Goal: Task Accomplishment & Management: Manage account settings

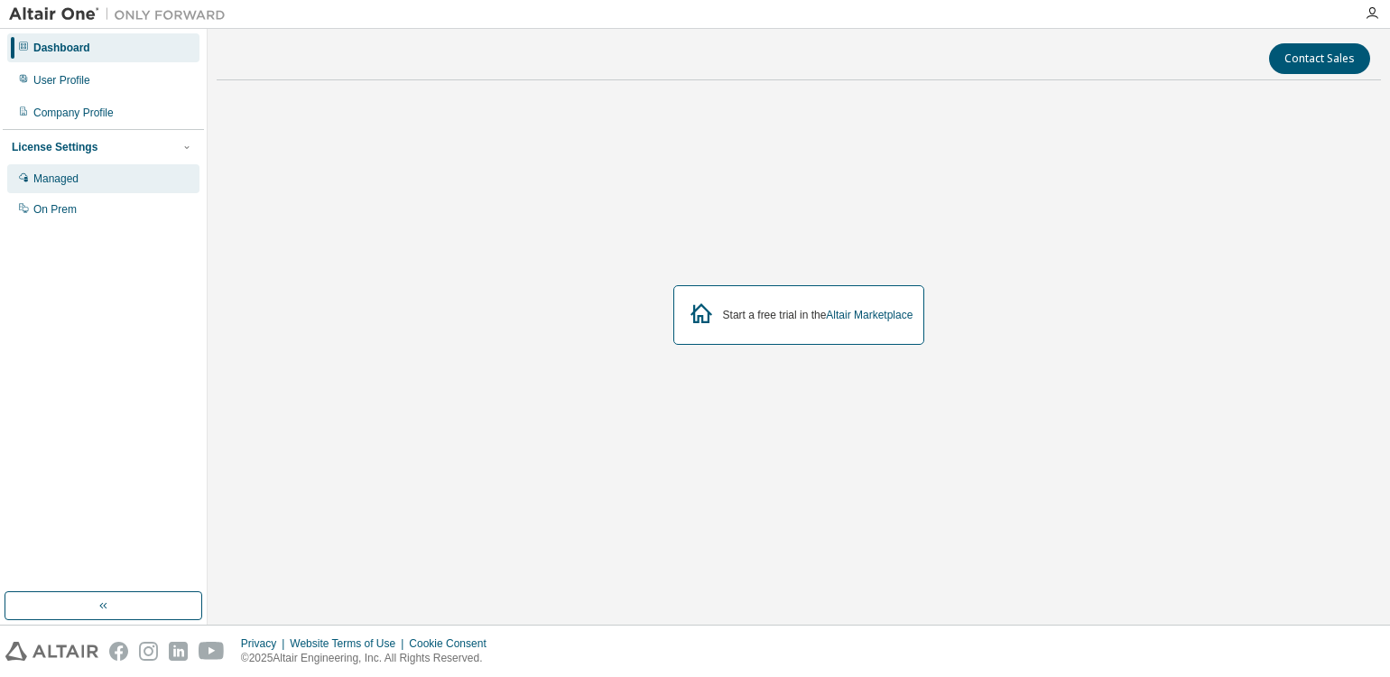
click at [92, 187] on div "Managed" at bounding box center [103, 178] width 192 height 29
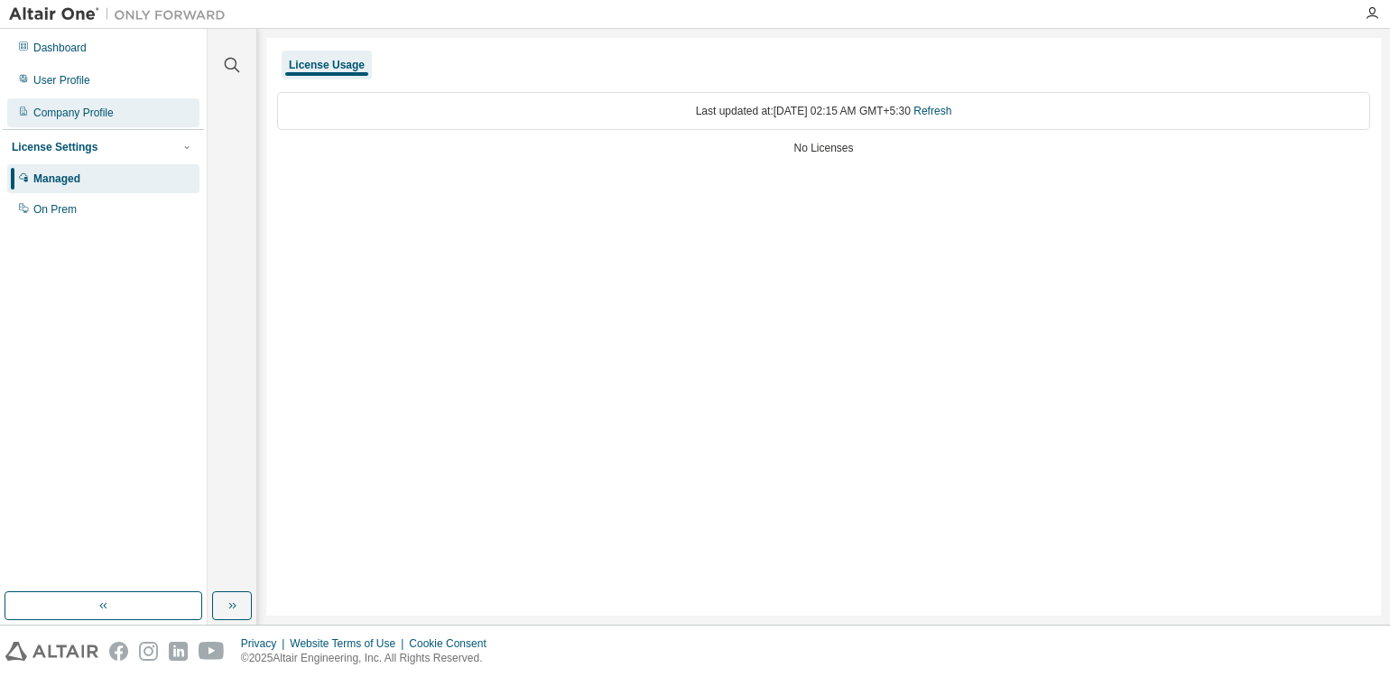
click at [95, 106] on div "Company Profile" at bounding box center [73, 113] width 80 height 14
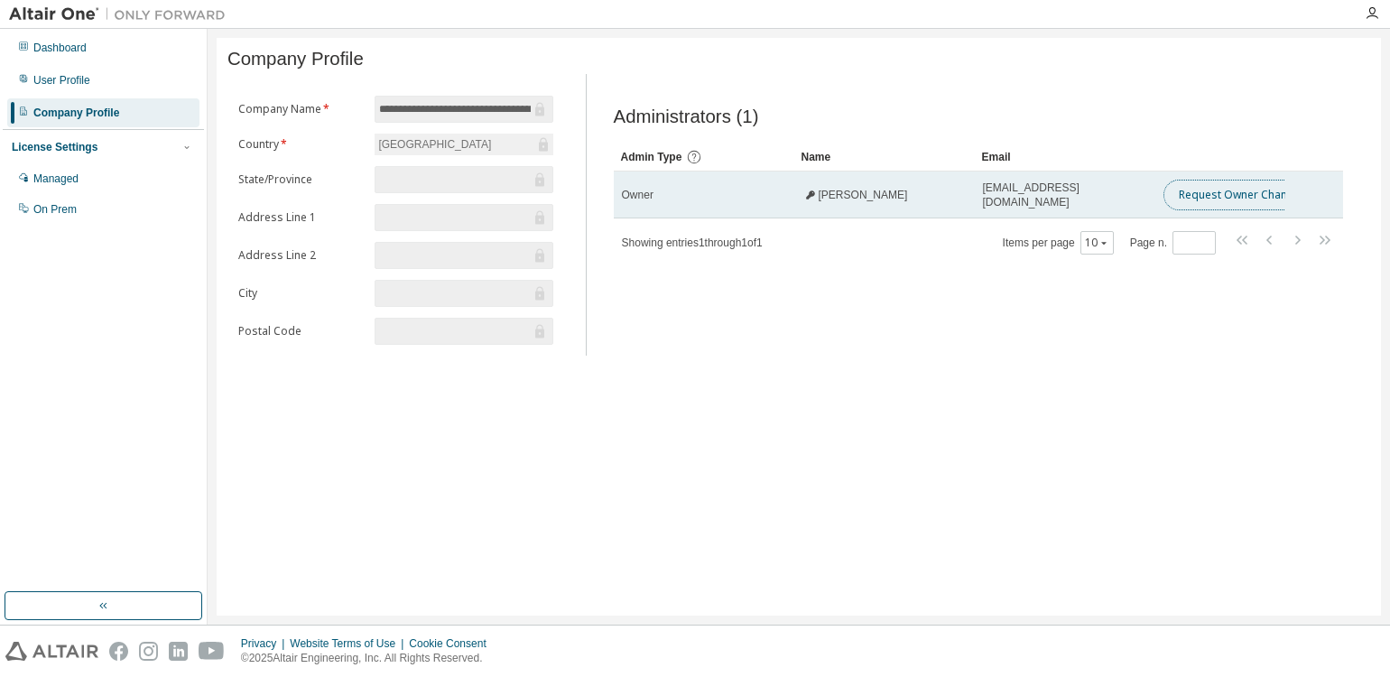
click at [1237, 197] on button "Request Owner Change" at bounding box center [1239, 195] width 152 height 31
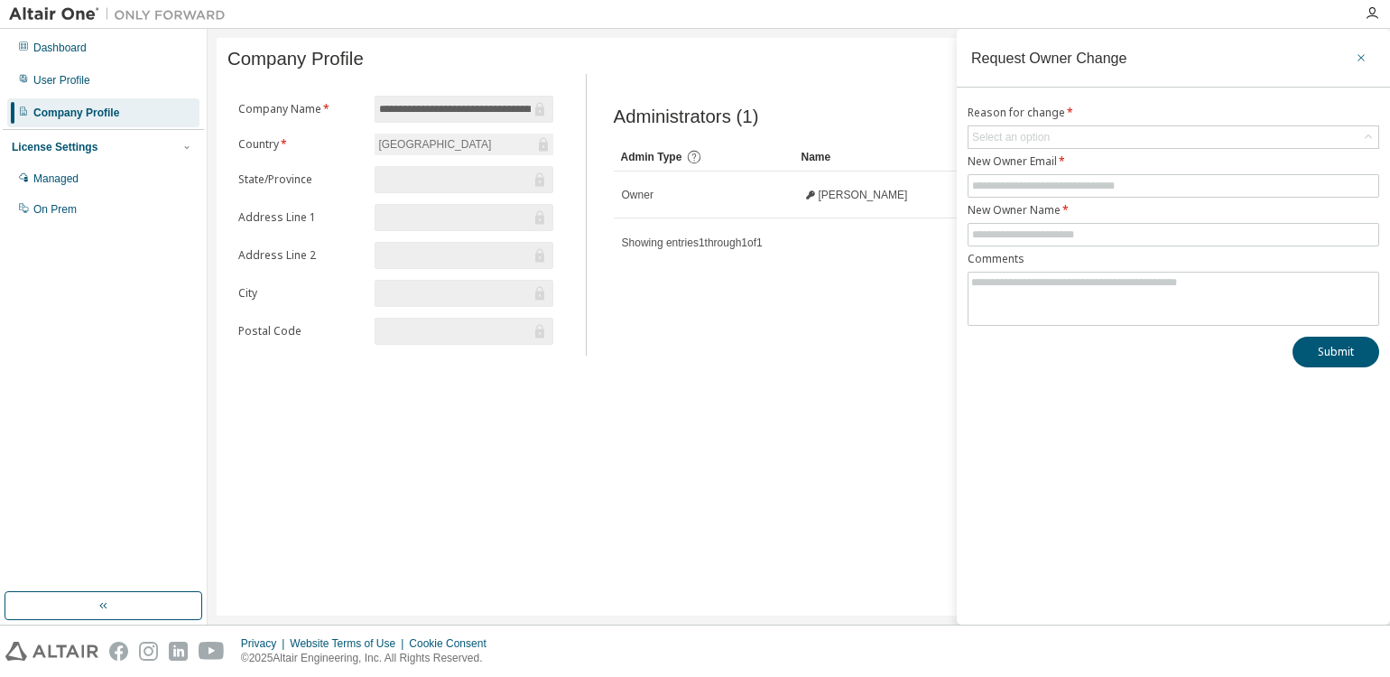
click at [1359, 52] on icon "button" at bounding box center [1360, 58] width 13 height 14
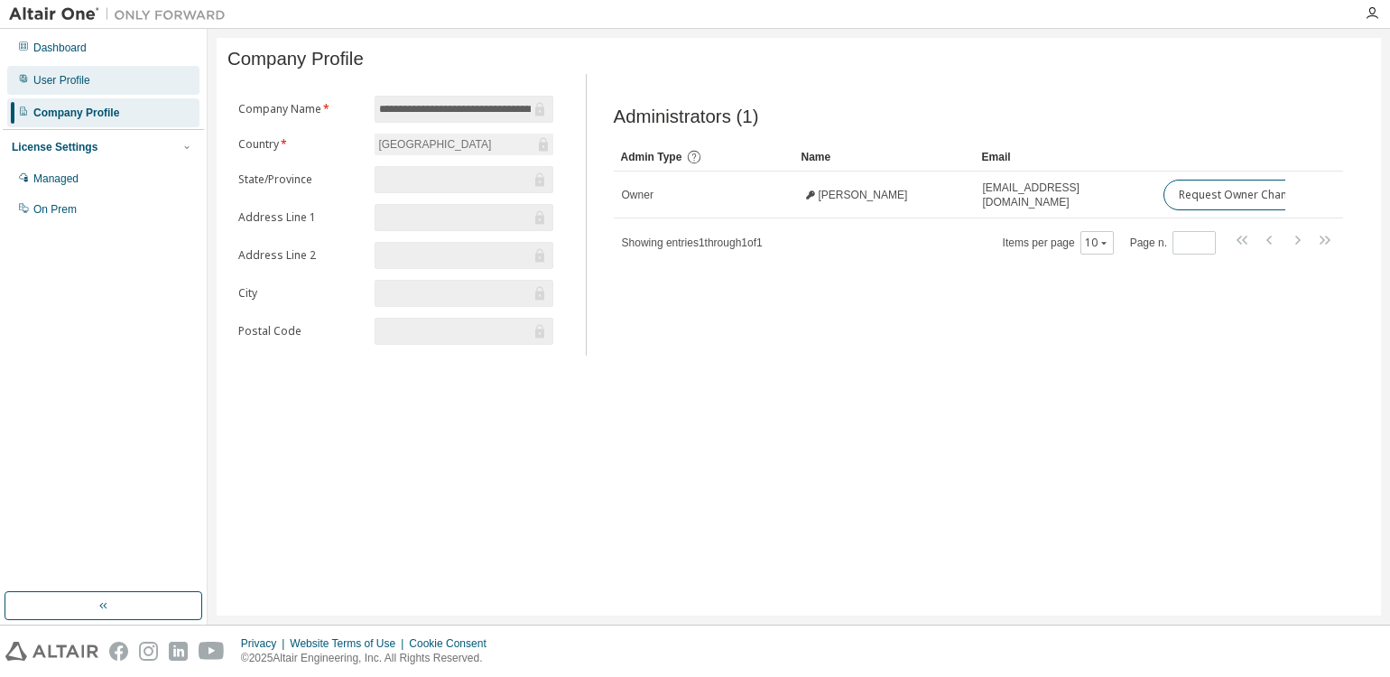
click at [124, 86] on div "User Profile" at bounding box center [103, 80] width 192 height 29
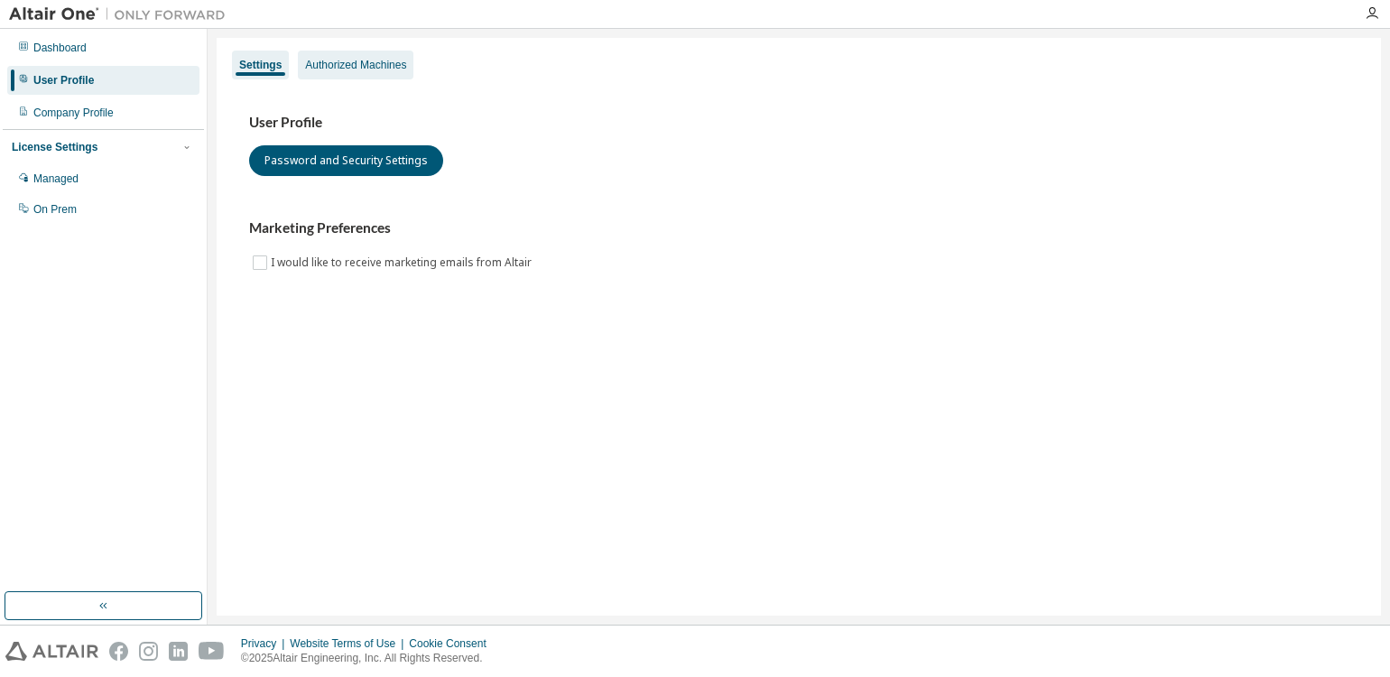
click at [363, 65] on div "Authorized Machines" at bounding box center [355, 65] width 101 height 14
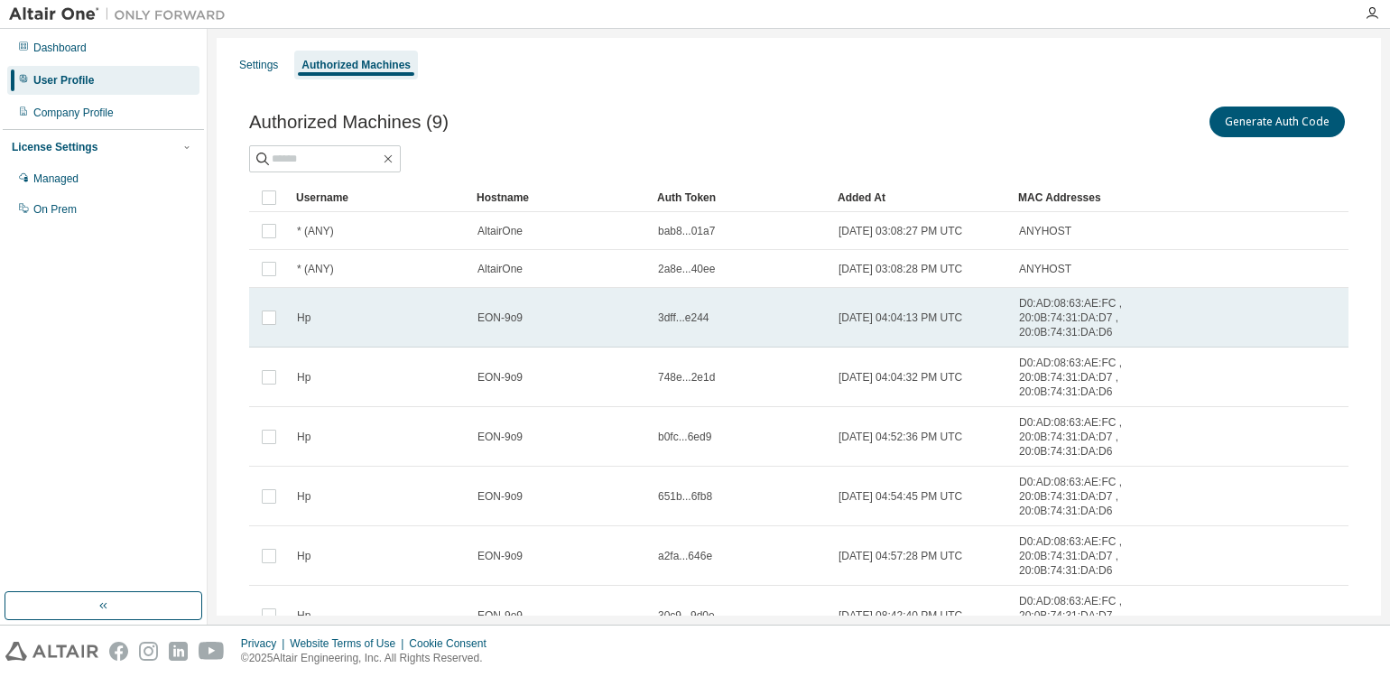
click at [366, 324] on td "Hp" at bounding box center [379, 318] width 180 height 60
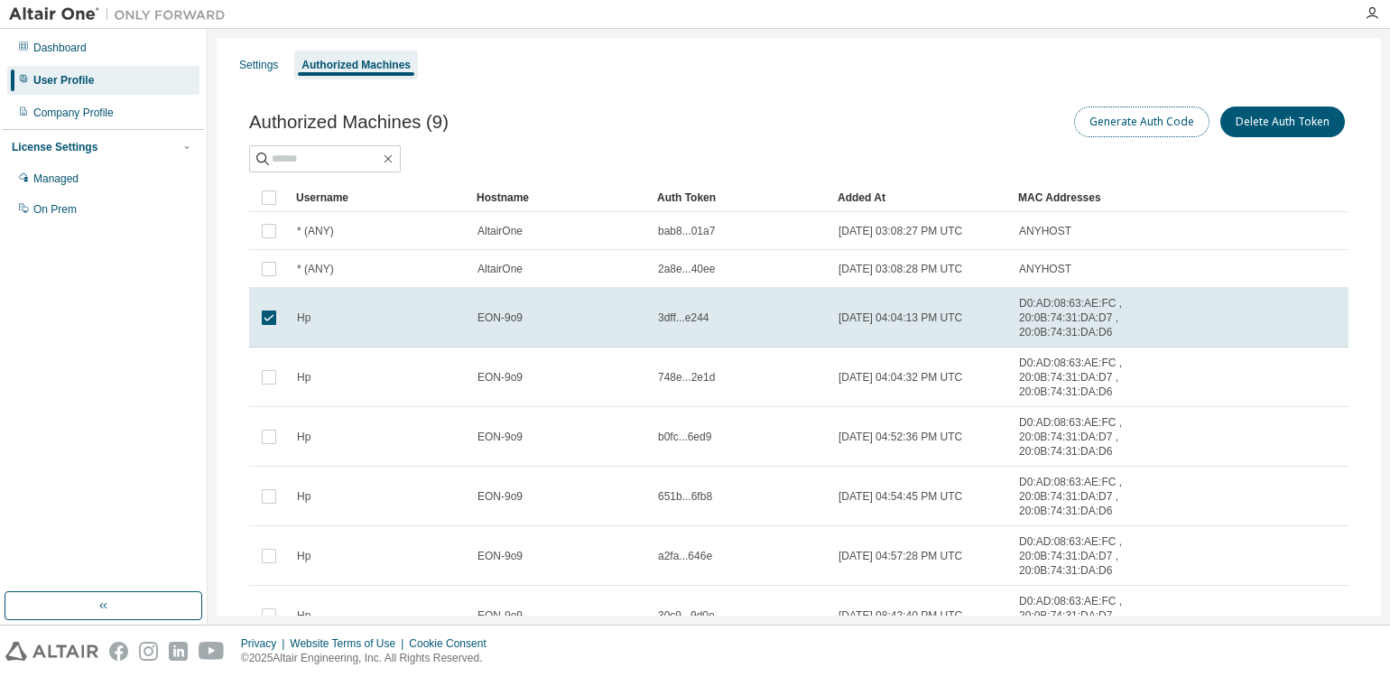
click at [1153, 128] on button "Generate Auth Code" at bounding box center [1141, 121] width 135 height 31
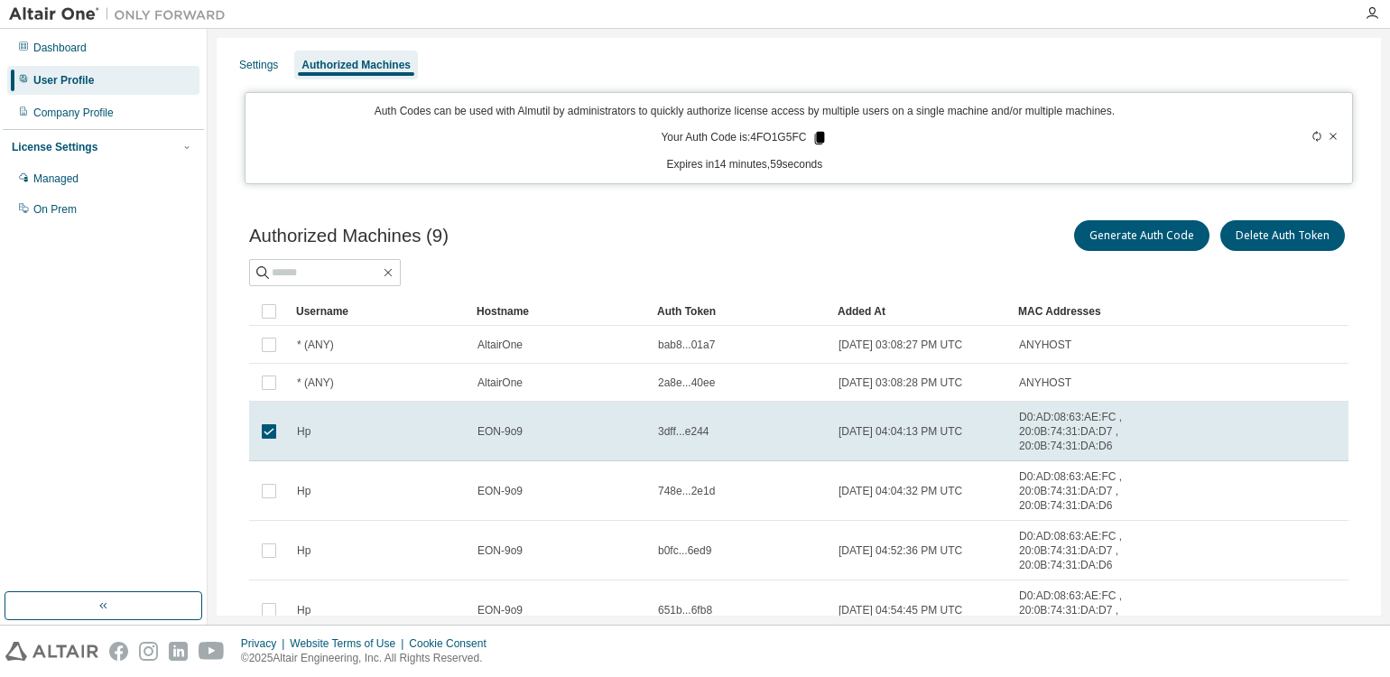
click at [816, 135] on icon at bounding box center [820, 138] width 10 height 13
click at [23, 171] on div at bounding box center [23, 178] width 11 height 14
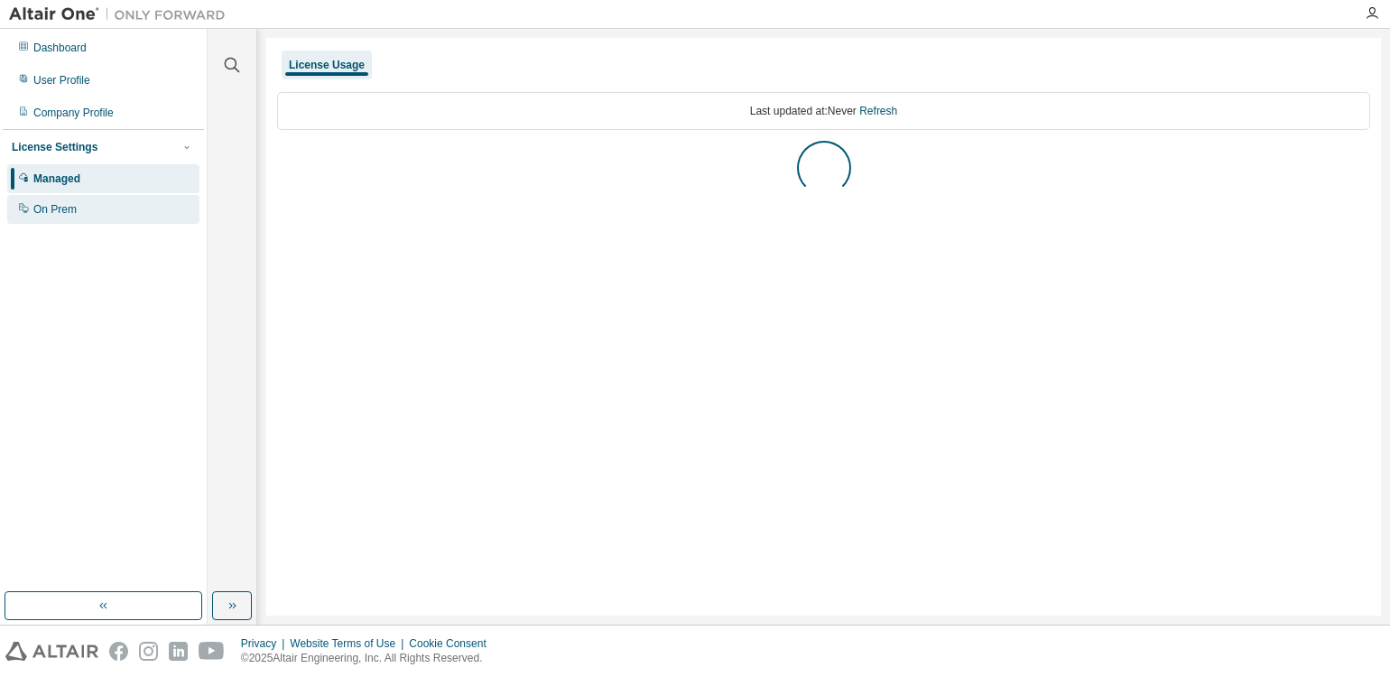
click at [51, 205] on div "On Prem" at bounding box center [54, 209] width 43 height 14
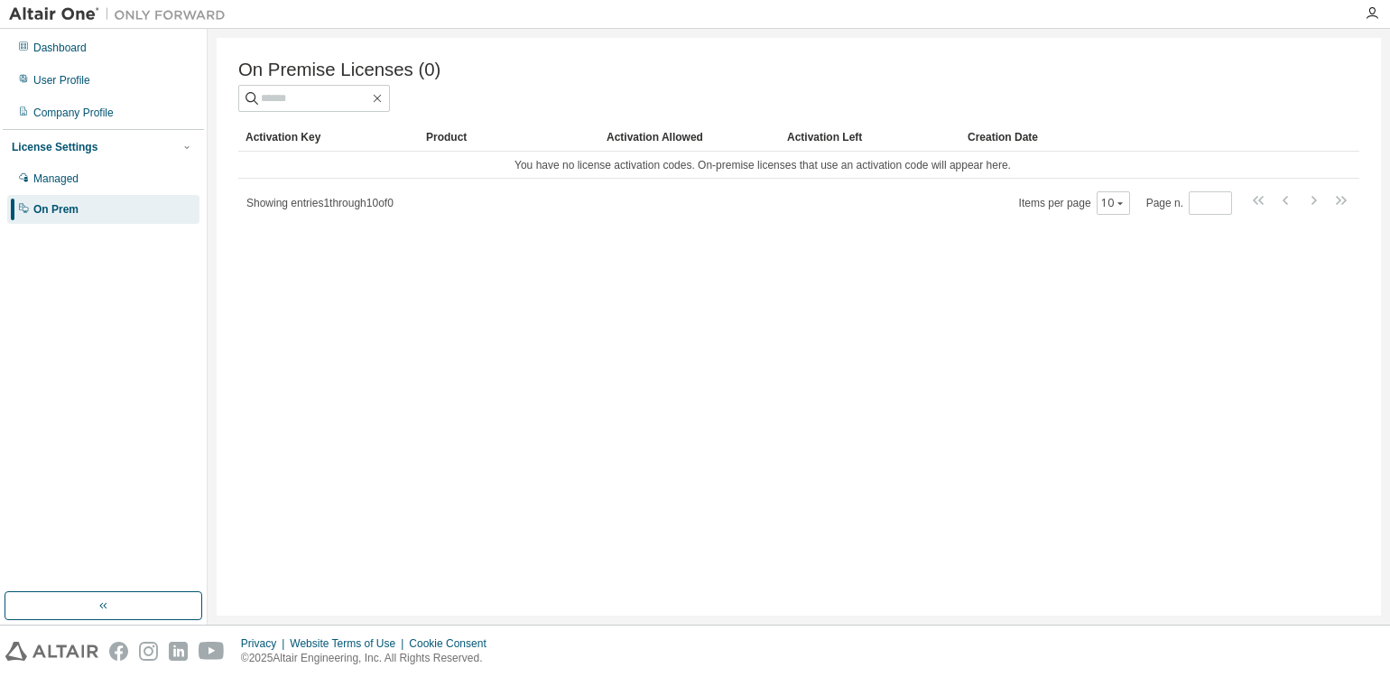
click at [317, 143] on div "Activation Key" at bounding box center [328, 137] width 166 height 29
click at [101, 51] on div "Dashboard" at bounding box center [103, 47] width 192 height 29
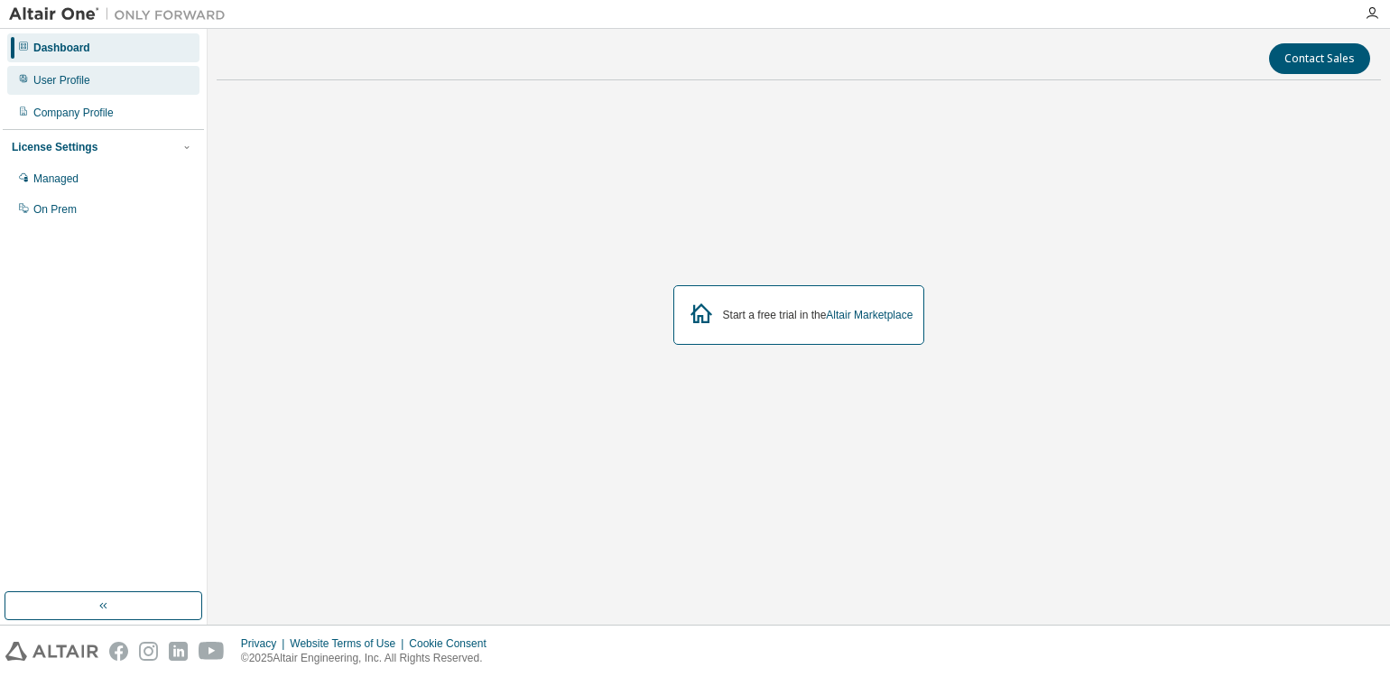
click at [69, 79] on div "User Profile" at bounding box center [61, 80] width 57 height 14
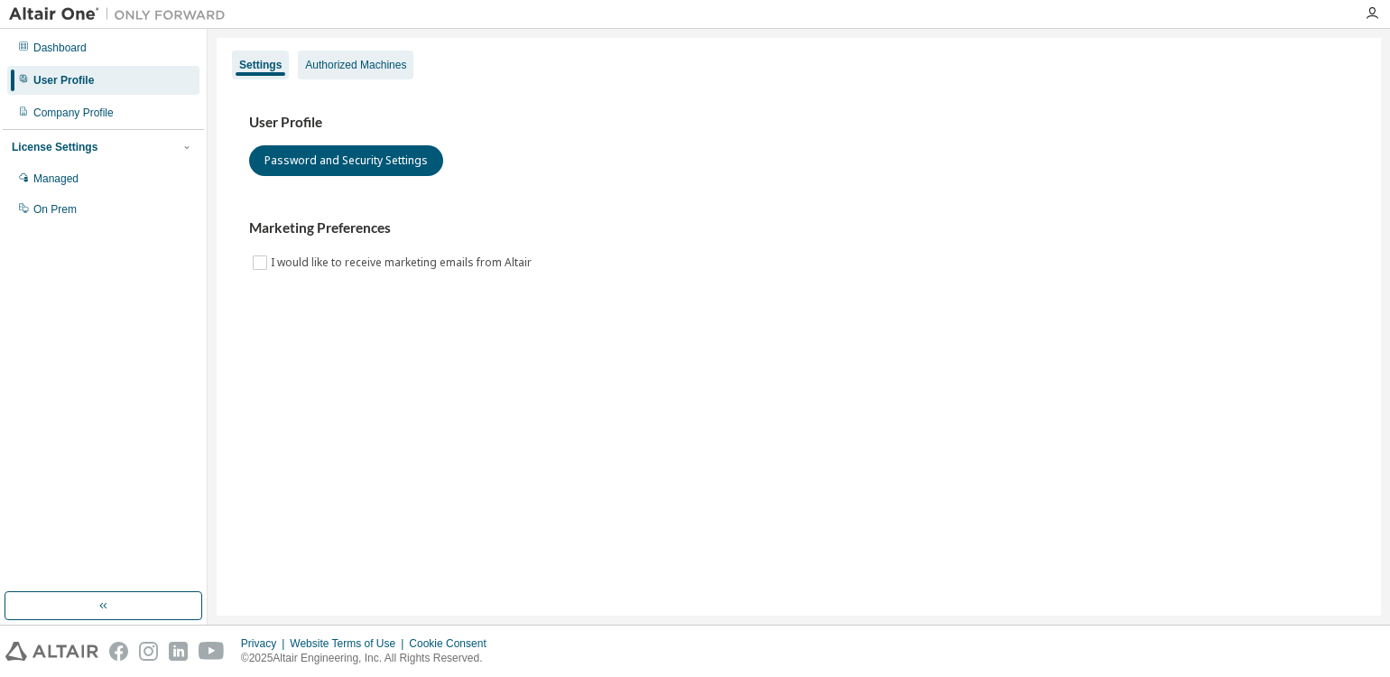
click at [336, 60] on div "Authorized Machines" at bounding box center [355, 65] width 101 height 14
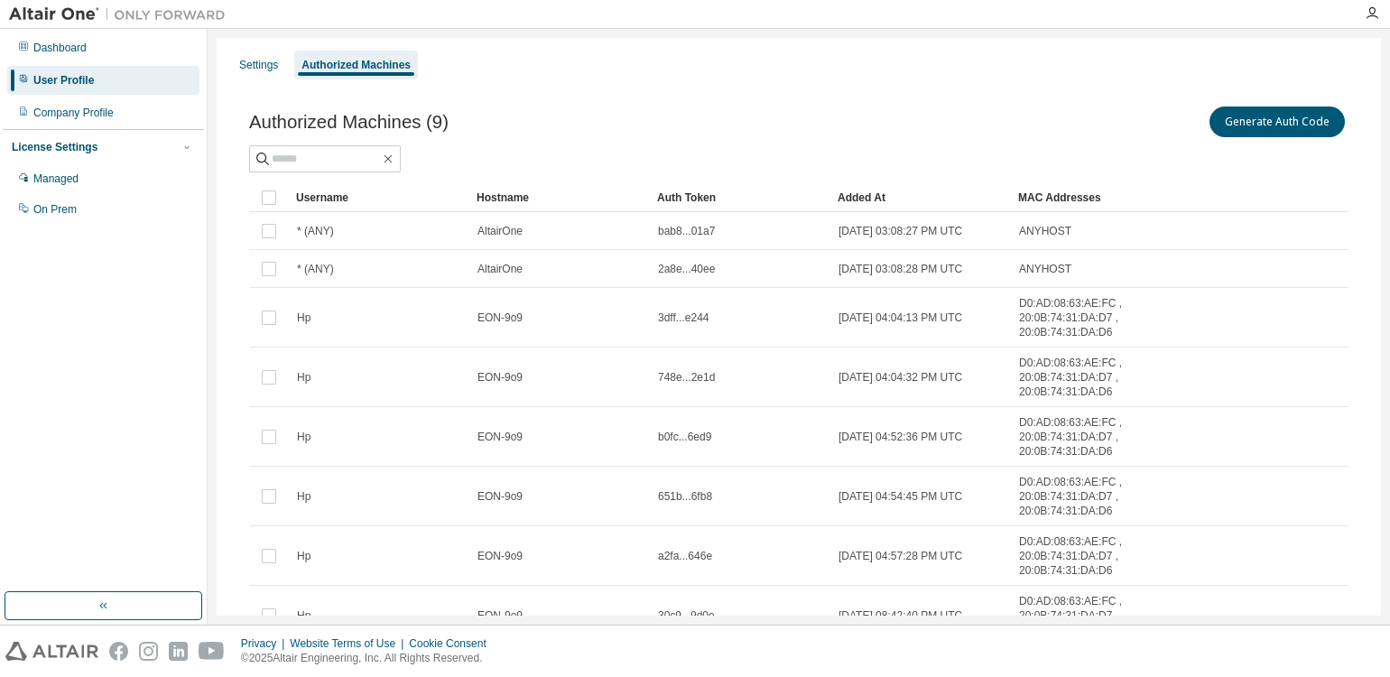
click at [88, 0] on div at bounding box center [117, 14] width 235 height 28
click at [118, 599] on button "button" at bounding box center [104, 605] width 198 height 29
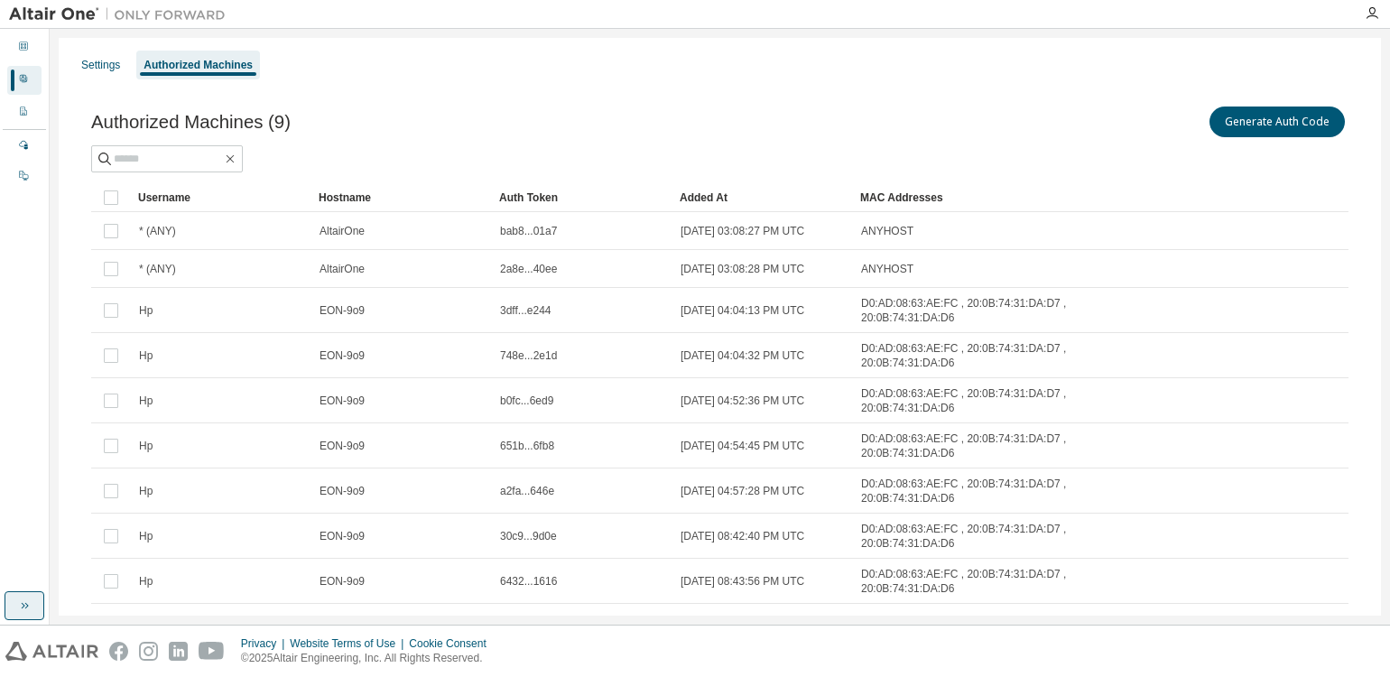
click at [21, 611] on icon "button" at bounding box center [24, 605] width 14 height 14
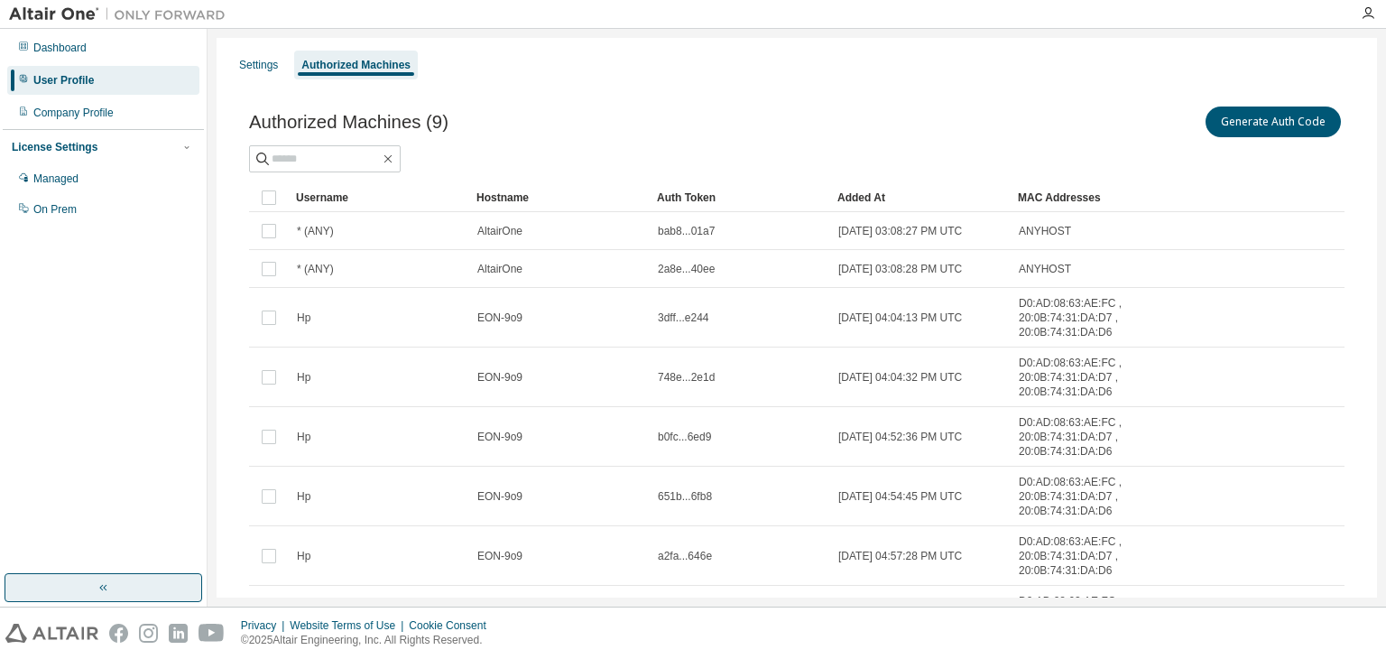
click at [95, 8] on img at bounding box center [122, 14] width 226 height 18
